Goal: Task Accomplishment & Management: Manage account settings

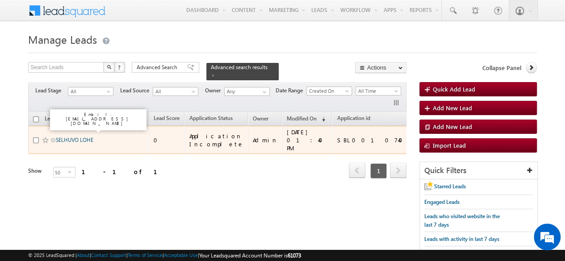
click at [70, 137] on link "SELHUVO LOHE" at bounding box center [75, 140] width 38 height 7
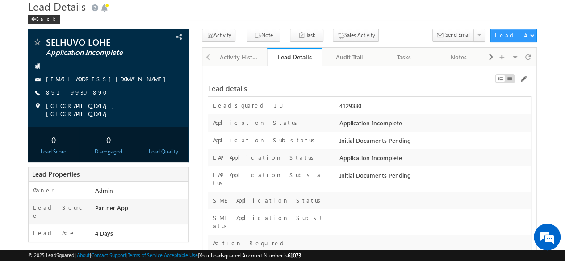
scroll to position [45, 0]
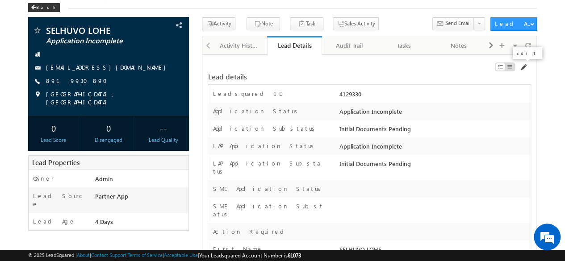
click at [523, 67] on span at bounding box center [522, 67] width 7 height 7
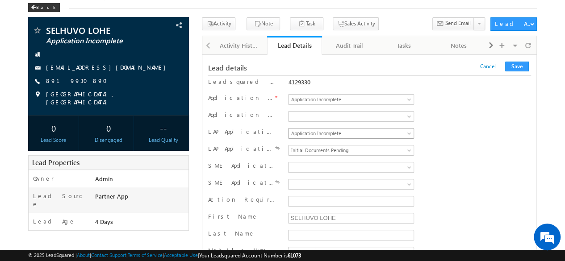
click at [325, 134] on span "Application Incomplete" at bounding box center [350, 134] width 122 height 8
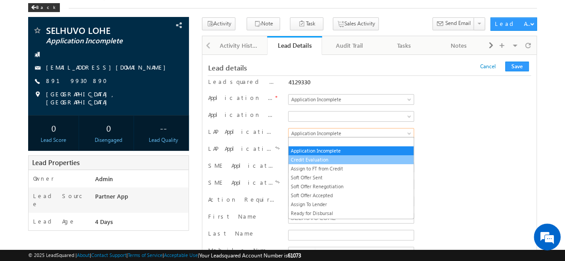
click at [308, 156] on link "Credit Evaluation" at bounding box center [351, 160] width 125 height 8
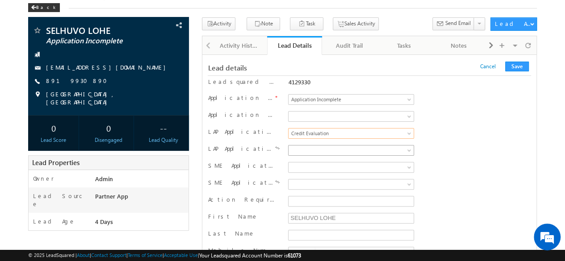
click at [321, 147] on span at bounding box center [350, 151] width 122 height 8
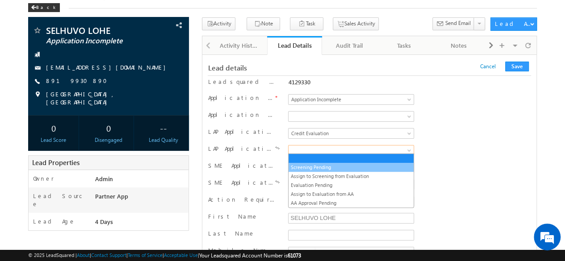
click at [316, 164] on link "Screening Pending" at bounding box center [351, 167] width 125 height 8
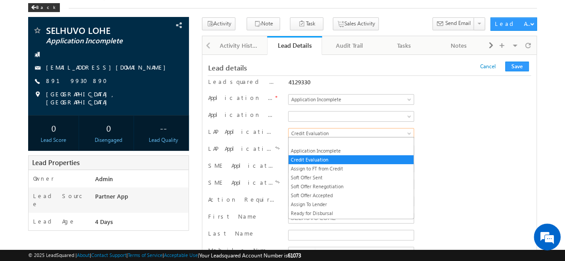
click at [331, 133] on span "Credit Evaluation" at bounding box center [350, 134] width 122 height 8
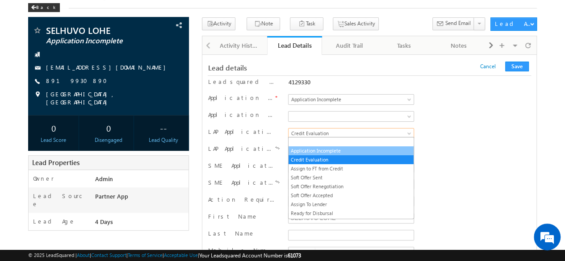
click at [319, 147] on link "Application Incomplete" at bounding box center [351, 151] width 125 height 8
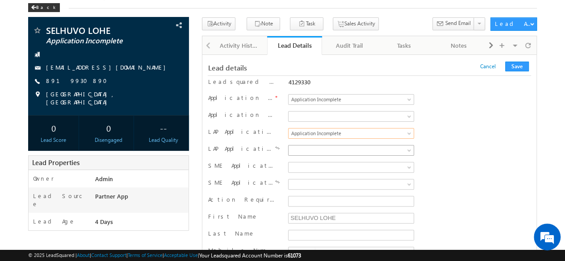
click at [324, 147] on span at bounding box center [350, 151] width 122 height 8
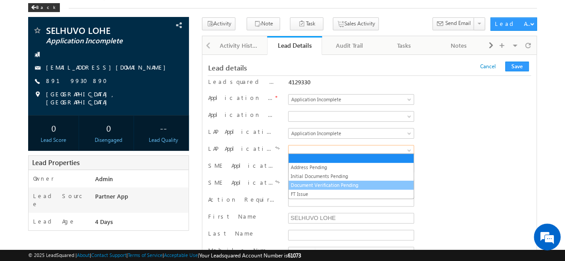
click at [323, 184] on link "Document Verification Pending" at bounding box center [351, 185] width 125 height 8
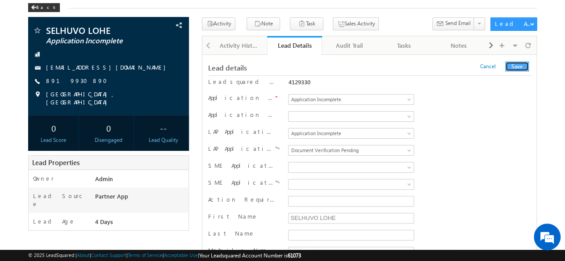
click at [523, 67] on button "Save" at bounding box center [517, 67] width 24 height 10
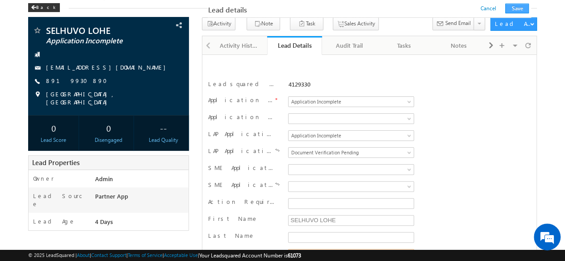
scroll to position [157, 0]
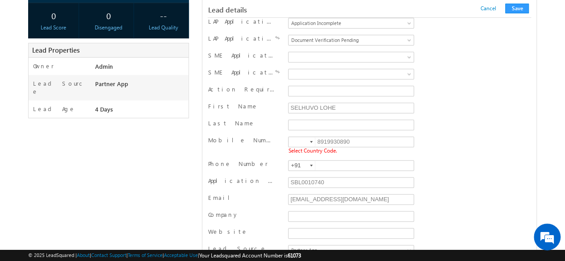
click at [313, 141] on div at bounding box center [311, 142] width 3 height 2
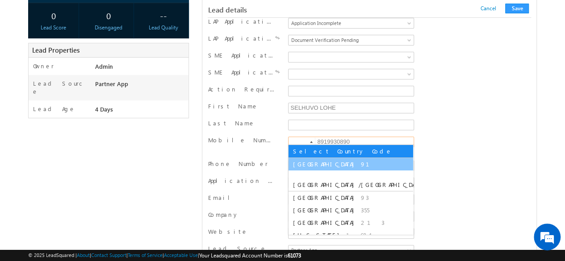
click at [308, 159] on li "India 91" at bounding box center [351, 164] width 125 height 13
type input "+91"
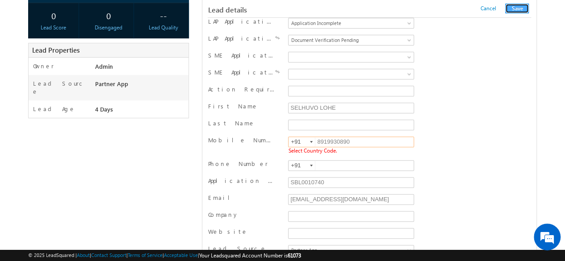
click at [512, 9] on button "Save" at bounding box center [517, 9] width 24 height 10
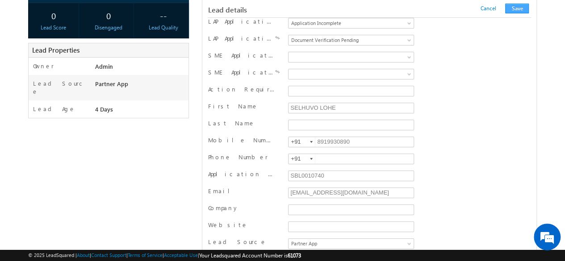
scroll to position [895, 0]
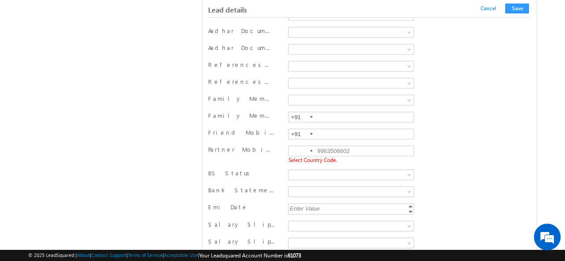
click at [312, 151] on div at bounding box center [311, 152] width 3 height 2
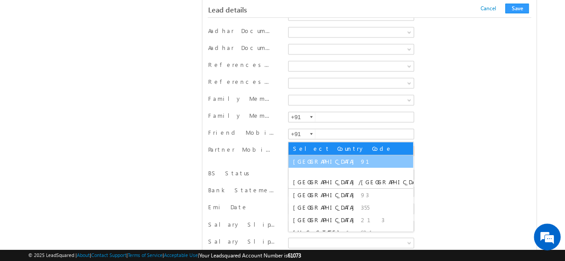
click at [361, 162] on span "91" at bounding box center [370, 162] width 19 height 8
type input "+91"
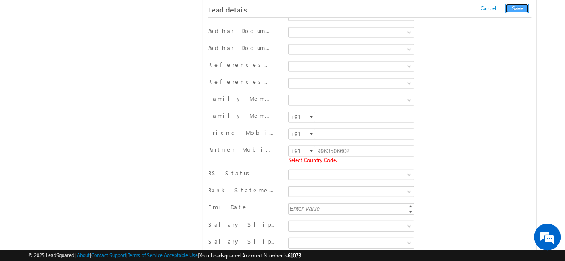
click at [519, 11] on button "Save" at bounding box center [517, 9] width 24 height 10
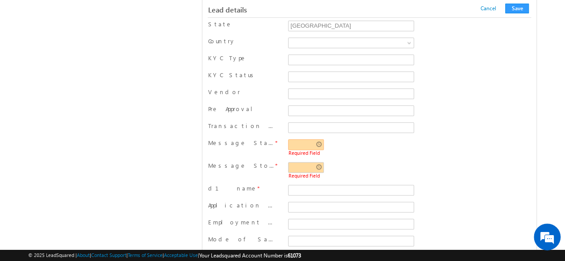
click at [316, 139] on input "text" at bounding box center [306, 144] width 36 height 11
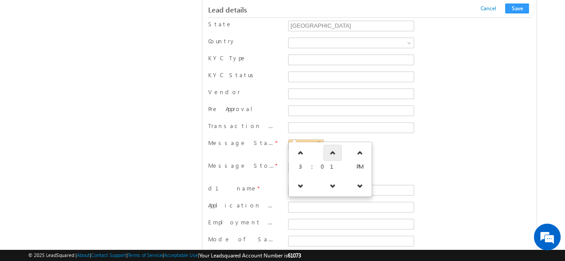
click at [330, 153] on icon at bounding box center [333, 153] width 6 height 6
click at [327, 185] on icon at bounding box center [330, 186] width 6 height 6
click at [330, 185] on icon at bounding box center [333, 186] width 6 height 6
click at [327, 185] on icon at bounding box center [330, 186] width 6 height 6
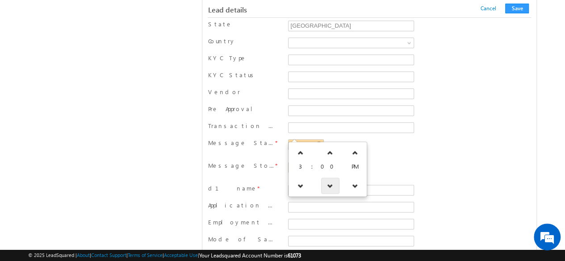
type input "02:58 PM"
click at [423, 139] on div "Message Start Time * 02:58 PM Required Field" at bounding box center [369, 148] width 323 height 19
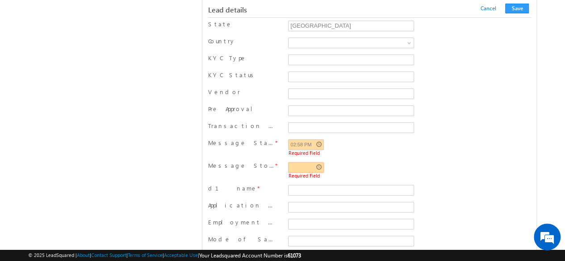
click at [320, 162] on input "text" at bounding box center [306, 167] width 36 height 11
click at [323, 176] on link at bounding box center [332, 176] width 18 height 16
click at [321, 176] on link at bounding box center [330, 176] width 18 height 16
type input "03:03 PM"
click at [412, 141] on div "02:58 PM Required Field" at bounding box center [351, 147] width 126 height 17
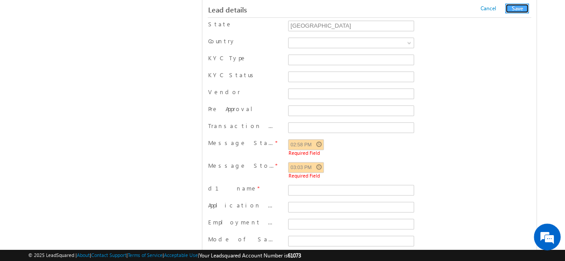
click at [519, 7] on button "Save" at bounding box center [517, 9] width 24 height 10
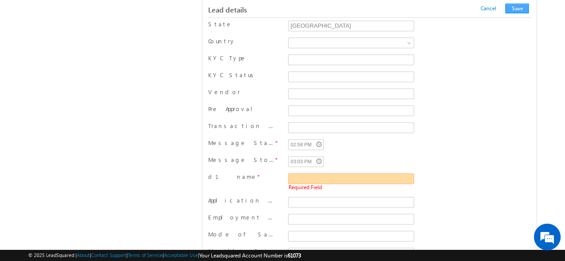
scroll to position [527, 0]
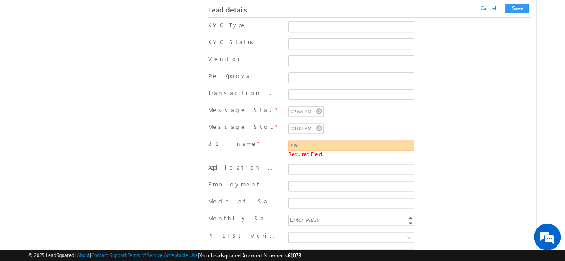
type input "n"
type input "test"
click at [515, 11] on button "Save" at bounding box center [517, 9] width 24 height 10
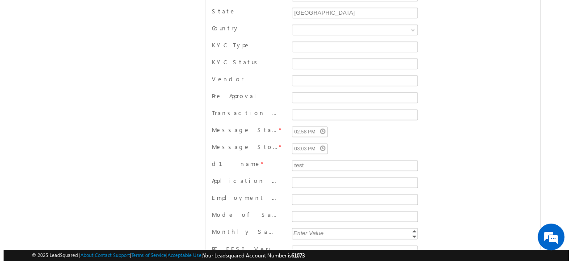
scroll to position [0, 0]
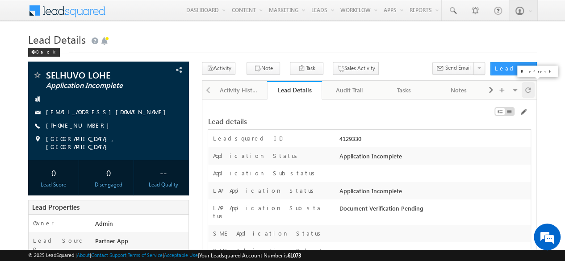
click at [529, 91] on span at bounding box center [527, 90] width 5 height 16
click at [352, 89] on div "Audit Trail" at bounding box center [349, 90] width 40 height 11
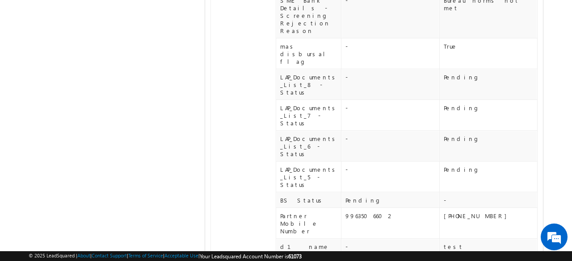
scroll to position [313, 0]
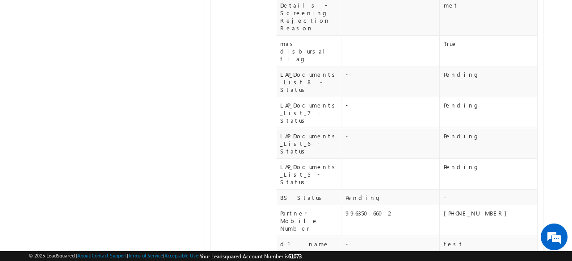
drag, startPoint x: 444, startPoint y: 178, endPoint x: 522, endPoint y: 169, distance: 78.2
click at [522, 169] on tbody "[DATE] 03:02 PM by [PERSON_NAME] SBL Loan Documents - Status - Pending SME Cred…" at bounding box center [373, 106] width 326 height 540
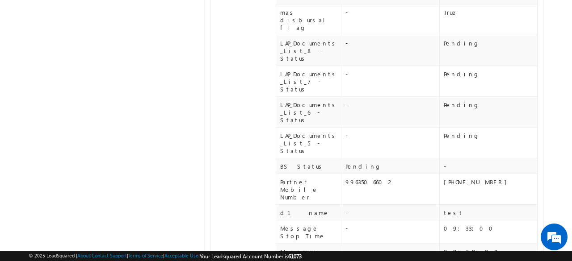
scroll to position [357, 0]
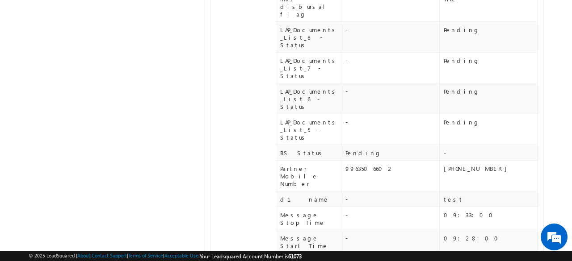
drag, startPoint x: 346, startPoint y: 134, endPoint x: 412, endPoint y: 135, distance: 66.6
drag, startPoint x: 461, startPoint y: 133, endPoint x: 501, endPoint y: 129, distance: 40.4
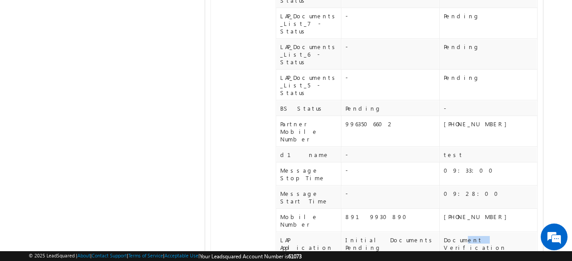
scroll to position [447, 0]
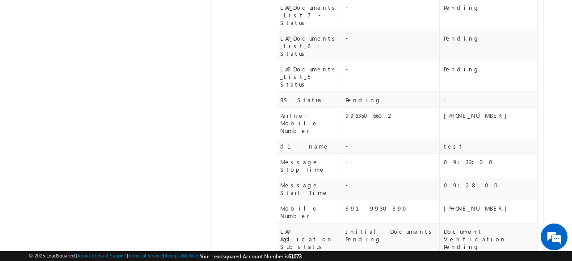
scroll to position [313, 0]
